Goal: Transaction & Acquisition: Purchase product/service

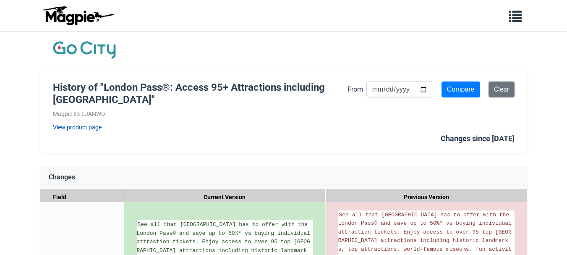
click at [88, 127] on link "View product page" at bounding box center [200, 127] width 295 height 9
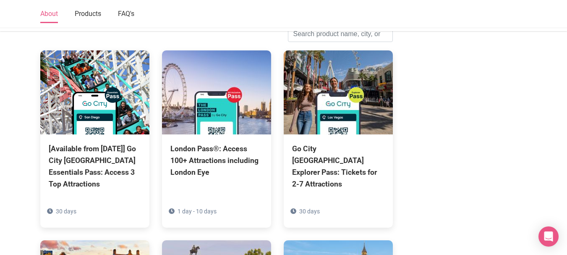
scroll to position [378, 0]
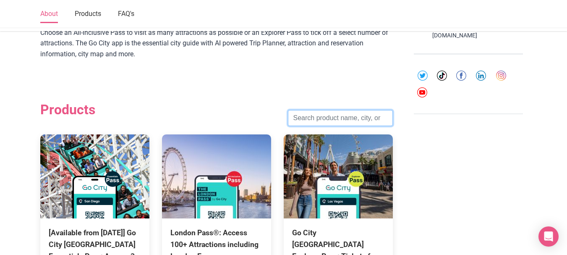
click at [359, 120] on input "search" at bounding box center [340, 118] width 105 height 16
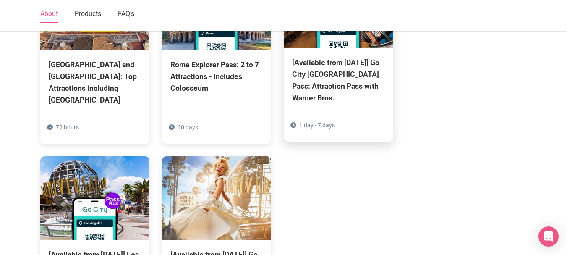
scroll to position [713, 0]
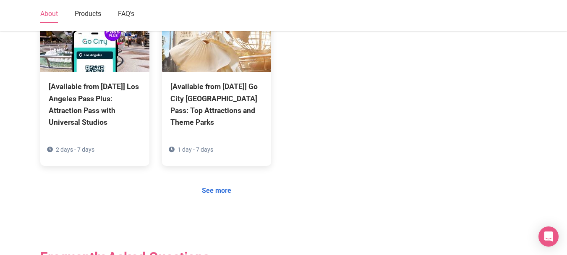
type input "los"
click at [207, 189] on link "See more" at bounding box center [216, 190] width 40 height 16
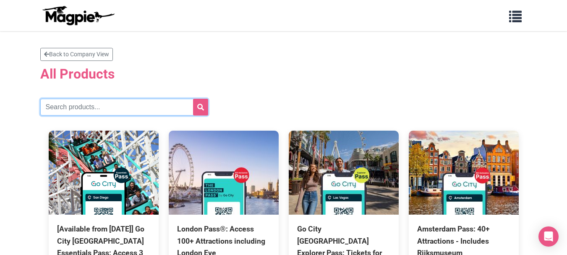
drag, startPoint x: 96, startPoint y: 110, endPoint x: 117, endPoint y: 108, distance: 21.5
click at [96, 110] on input "text" at bounding box center [124, 107] width 168 height 17
paste input "Los Angeles All Inclusive Plus Pass"
type input "Los Angeles All Inclusive Plus Pass"
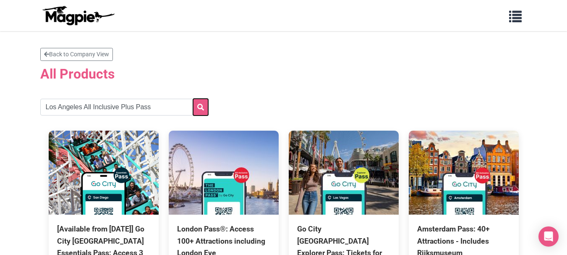
click at [207, 101] on button "submit" at bounding box center [200, 107] width 15 height 17
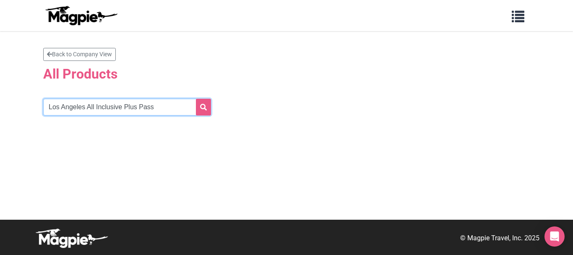
drag, startPoint x: 165, startPoint y: 109, endPoint x: 85, endPoint y: 107, distance: 80.2
click at [85, 107] on input "Los Angeles All Inclusive Plus Pass" at bounding box center [127, 107] width 168 height 17
type input "[GEOGRAPHIC_DATA]"
click at [196, 99] on button "submit" at bounding box center [203, 107] width 15 height 17
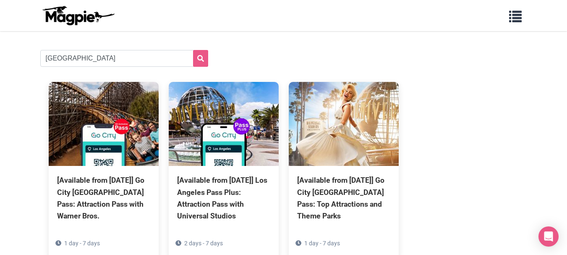
scroll to position [114, 0]
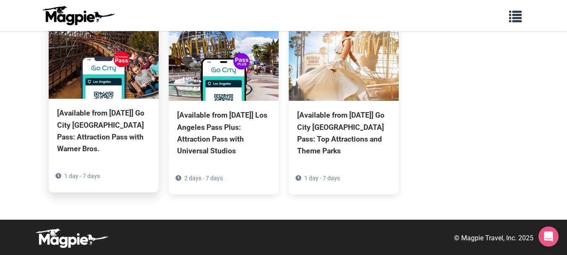
click at [125, 139] on div "[Available from [DATE]] Go City [GEOGRAPHIC_DATA] Pass: Attraction Pass with Wa…" at bounding box center [103, 130] width 93 height 47
